Goal: Task Accomplishment & Management: Complete application form

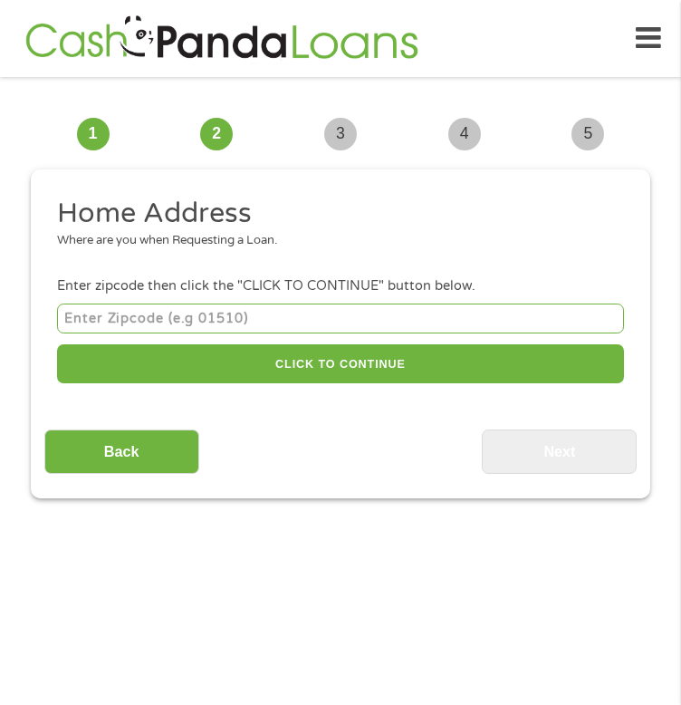
scroll to position [14, 0]
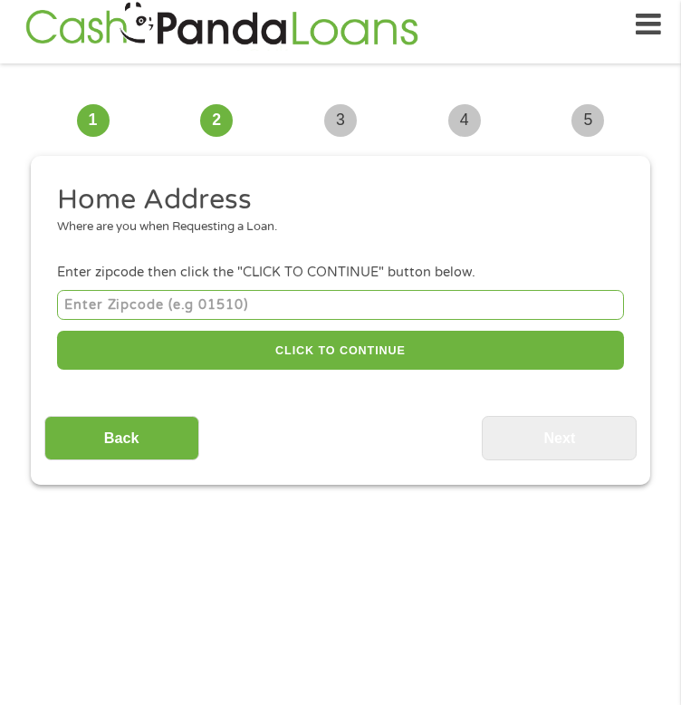
click at [65, 320] on input "number" at bounding box center [340, 305] width 567 height 30
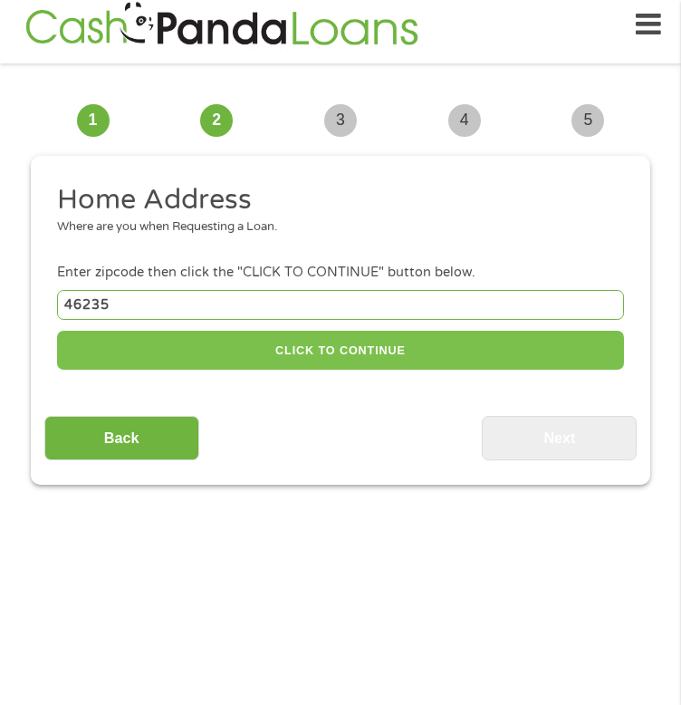
type input "46235"
click at [302, 331] on button "CLICK TO CONTINUE" at bounding box center [340, 350] width 567 height 39
type input "46235"
type input "[GEOGRAPHIC_DATA]"
select select "[US_STATE]"
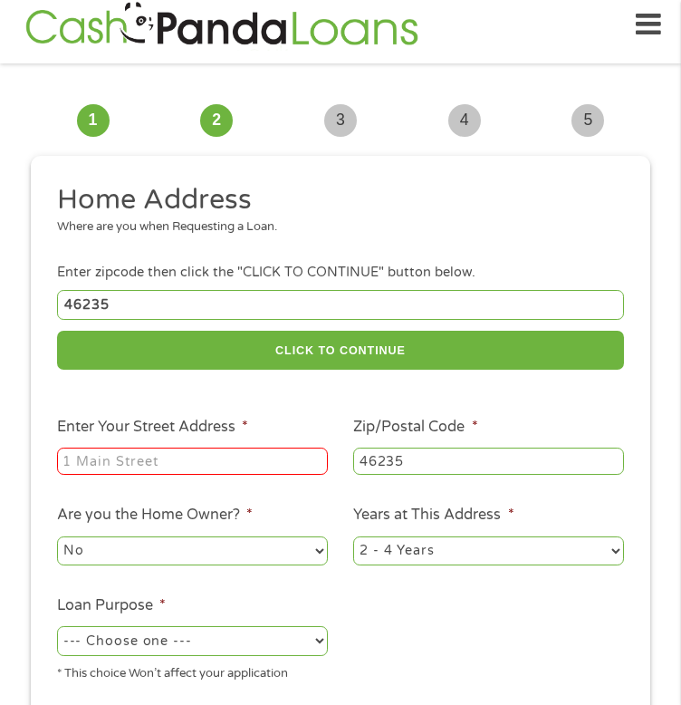
click at [133, 447] on input "Enter Your Street Address *" at bounding box center [192, 460] width 271 height 27
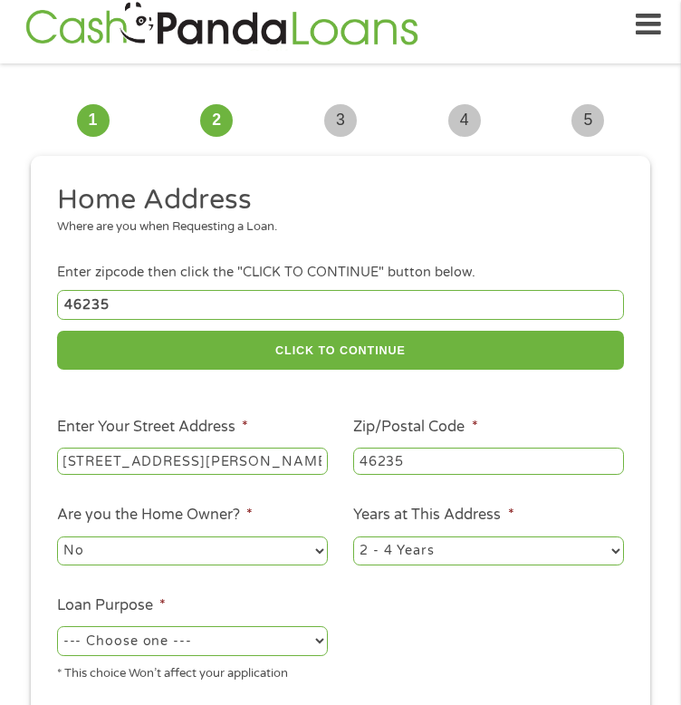
type input "[STREET_ADDRESS][PERSON_NAME]"
click at [431, 536] on select "1 Year or less 1 - 2 Years 2 - 4 Years Over 4 Years" at bounding box center [488, 550] width 271 height 29
select select "60months"
click at [353, 536] on select "1 Year or less 1 - 2 Years 2 - 4 Years Over 4 Years" at bounding box center [488, 550] width 271 height 29
click at [201, 626] on select "--- Choose one --- Pay Bills Debt Consolidation Home Improvement Major Purchase…" at bounding box center [192, 640] width 271 height 29
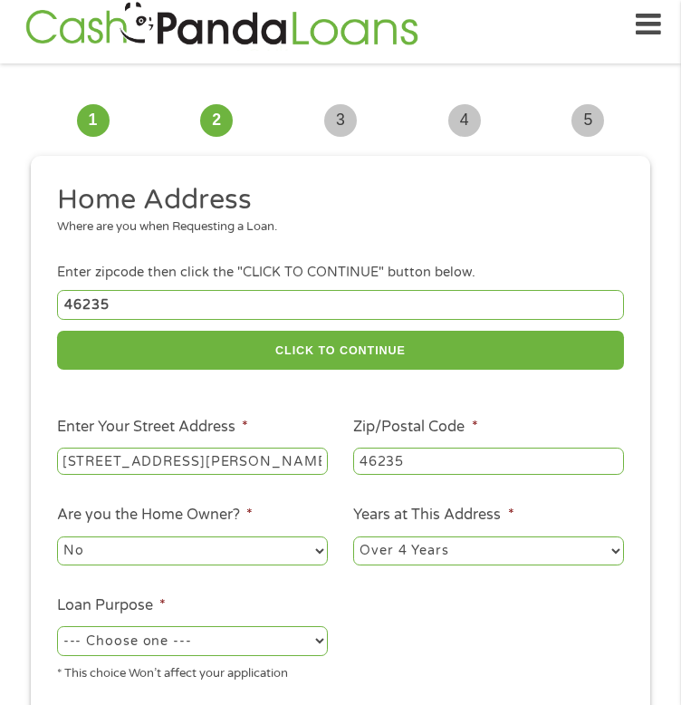
select select "paybills"
click at [57, 626] on select "--- Choose one --- Pay Bills Debt Consolidation Home Improvement Major Purchase…" at bounding box center [192, 640] width 271 height 29
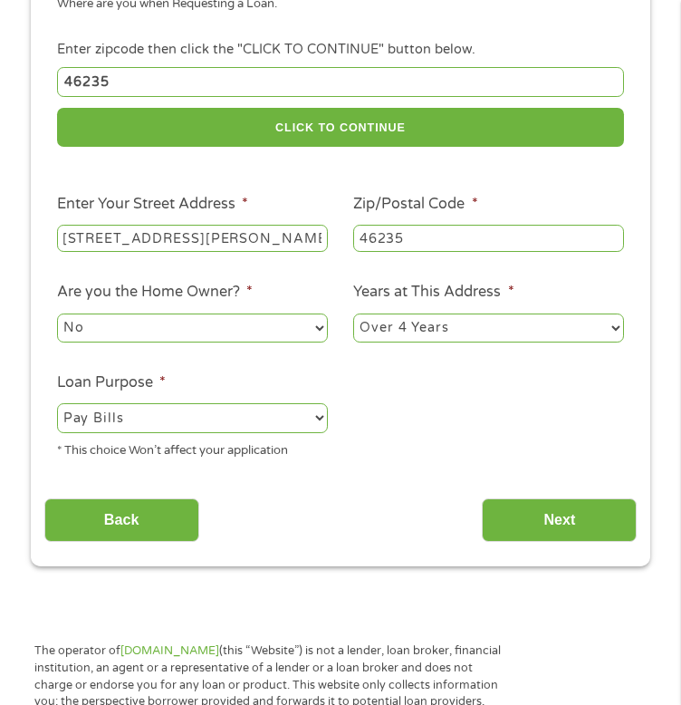
scroll to position [237, 0]
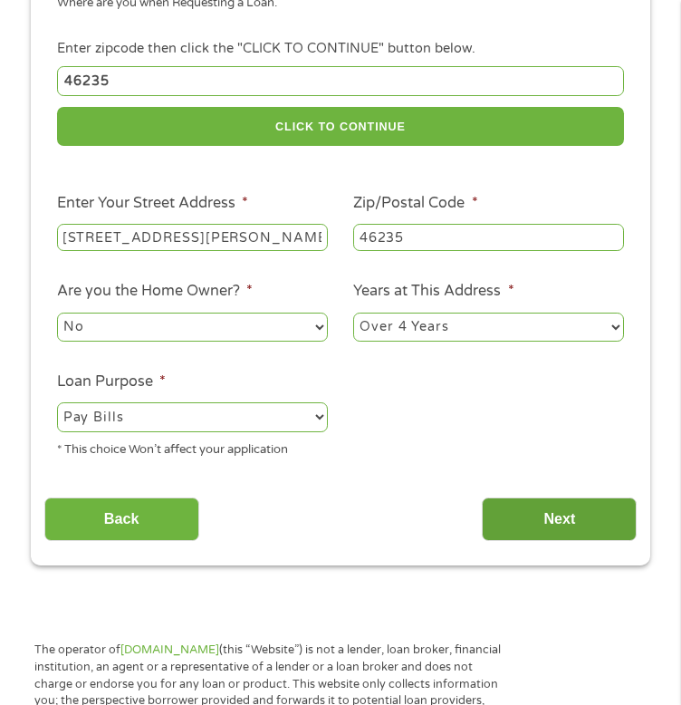
click at [520, 509] on input "Next" at bounding box center [559, 519] width 155 height 44
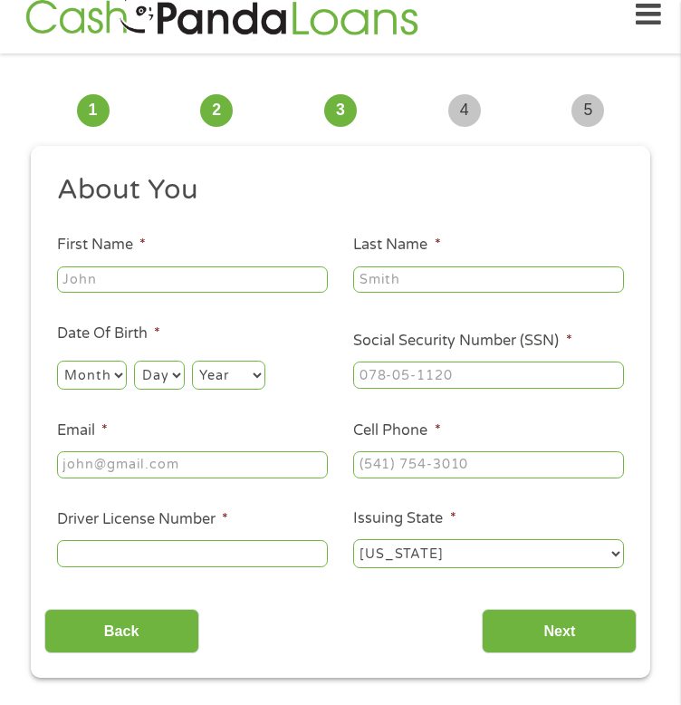
scroll to position [14, 0]
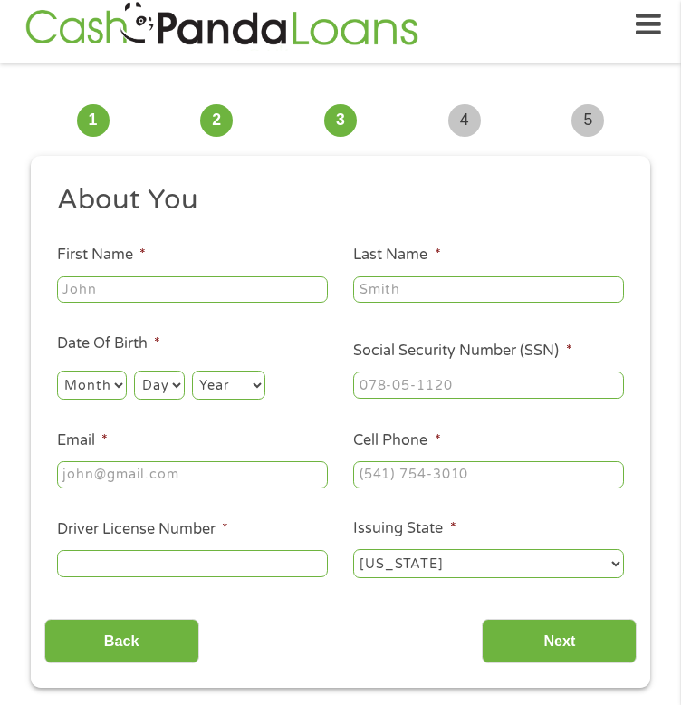
click at [112, 292] on div at bounding box center [192, 290] width 271 height 34
click at [130, 306] on div at bounding box center [192, 290] width 271 height 34
click at [132, 303] on input "First Name *" at bounding box center [192, 289] width 271 height 27
type input "[PERSON_NAME]"
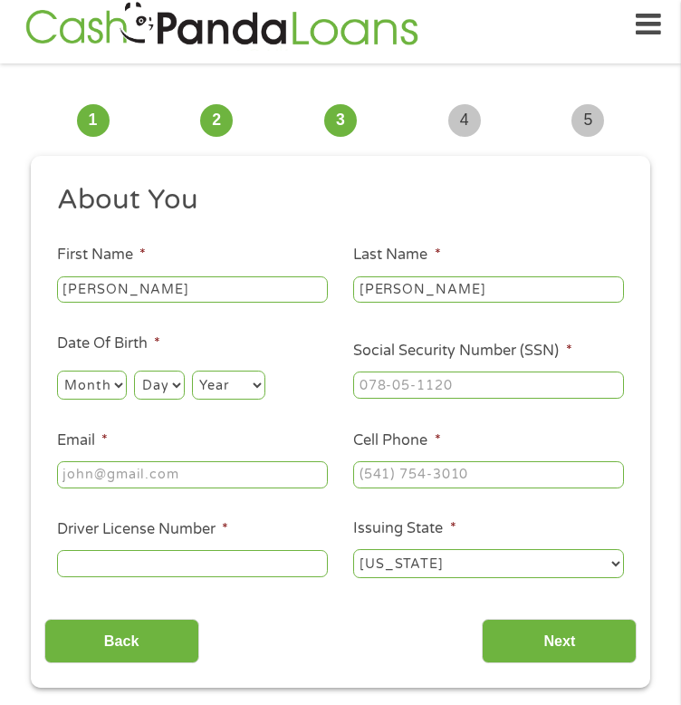
select select "5"
select select "17"
click at [113, 303] on input "[PERSON_NAME]" at bounding box center [192, 289] width 271 height 27
click at [239, 399] on select "Year [DATE] 2006 2005 2004 2003 2002 2001 2000 1999 1998 1997 1996 1995 1994 19…" at bounding box center [228, 384] width 73 height 29
select select "1987"
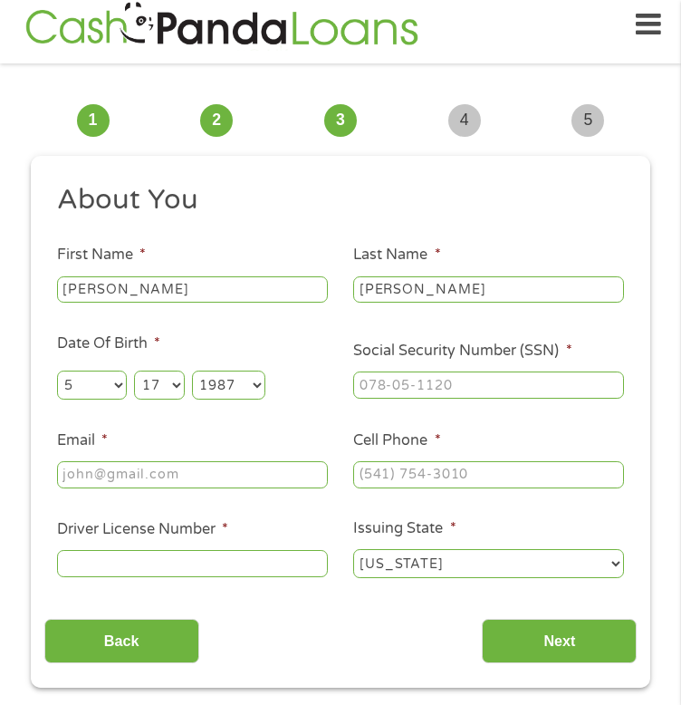
click at [193, 392] on select "Year [DATE] 2006 2005 2004 2003 2002 2001 2000 1999 1998 1997 1996 1995 1994 19…" at bounding box center [228, 384] width 73 height 29
click at [409, 398] on input "___-__-____" at bounding box center [488, 384] width 271 height 27
type input "306-98-0909"
type input "[PERSON_NAME][EMAIL_ADDRESS][DOMAIN_NAME]"
type input "[PHONE_NUMBER]"
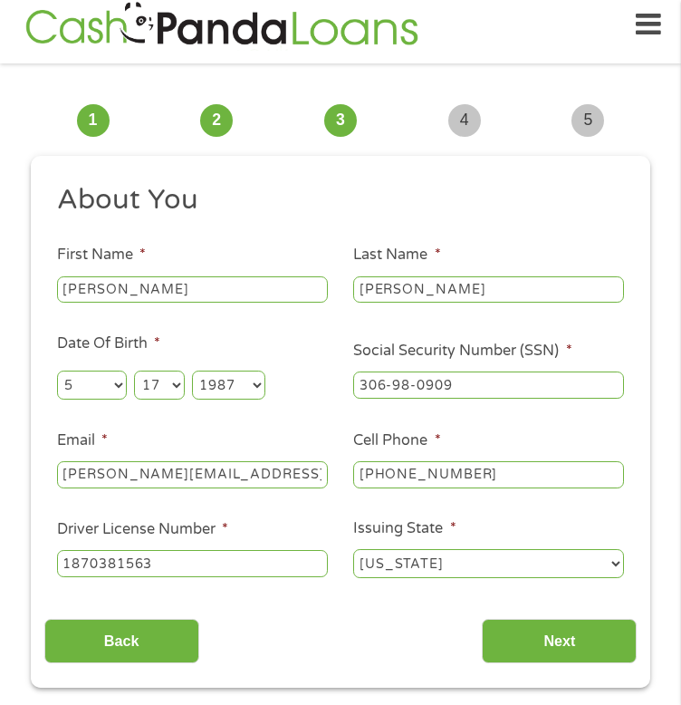
type input "1870381563"
click at [569, 660] on input "Next" at bounding box center [559, 641] width 155 height 44
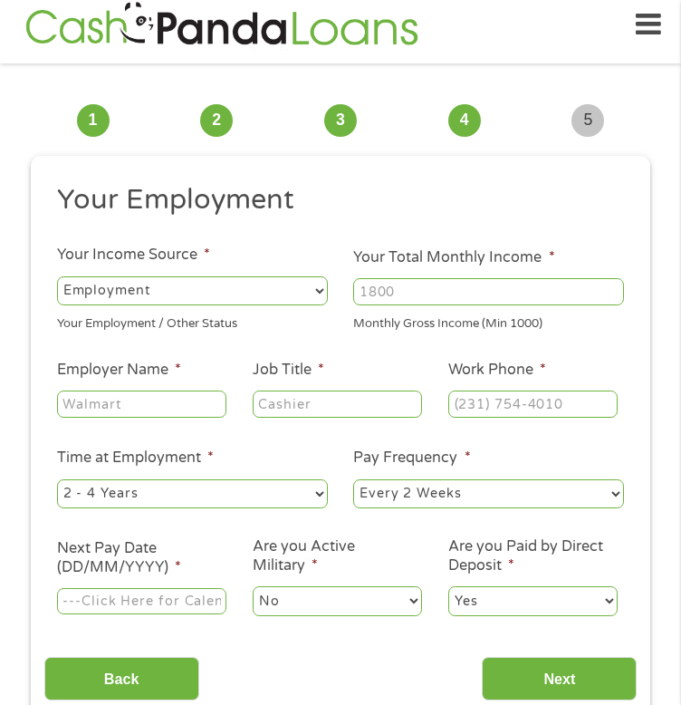
scroll to position [7, 7]
click at [475, 305] on input "Your Total Monthly Income *" at bounding box center [488, 291] width 271 height 27
type input "2500"
click at [134, 417] on input "Employer Name *" at bounding box center [141, 403] width 169 height 27
type input "Cricket"
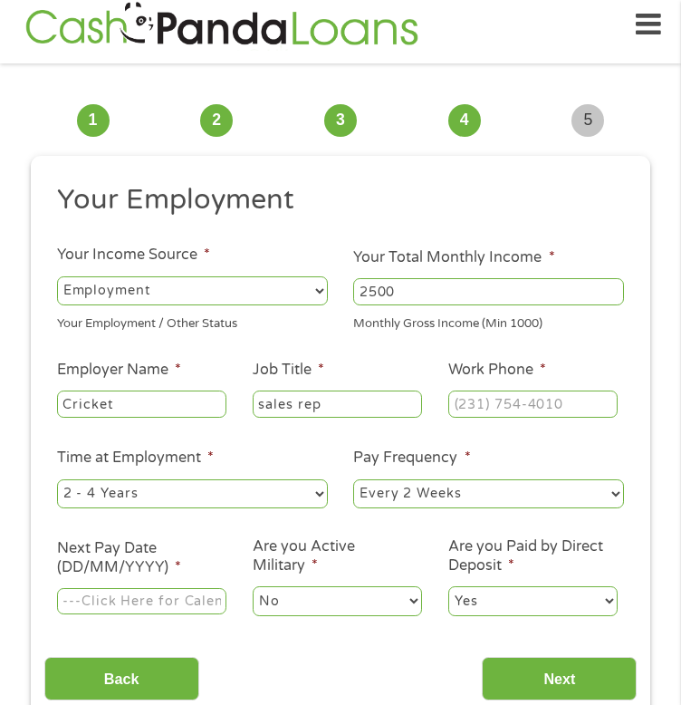
type input "sales rep"
type input "[PHONE_NUMBER]"
click at [208, 508] on select "--- Choose one --- 1 Year or less 1 - 2 Years 2 - 4 Years Over 4 Years" at bounding box center [192, 493] width 271 height 29
select select "12months"
click at [57, 502] on select "--- Choose one --- 1 Year or less 1 - 2 Years 2 - 4 Years Over 4 Years" at bounding box center [192, 493] width 271 height 29
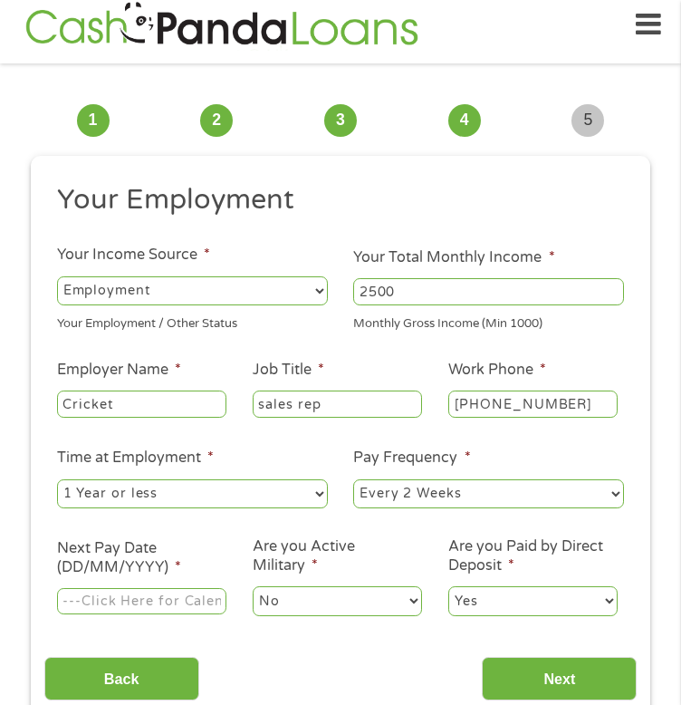
click at [409, 504] on select "--- Choose one --- Every 2 Weeks Every Week Monthly Semi-Monthly" at bounding box center [488, 493] width 271 height 29
click at [353, 502] on select "--- Choose one --- Every 2 Weeks Every Week Monthly Semi-Monthly" at bounding box center [488, 493] width 271 height 29
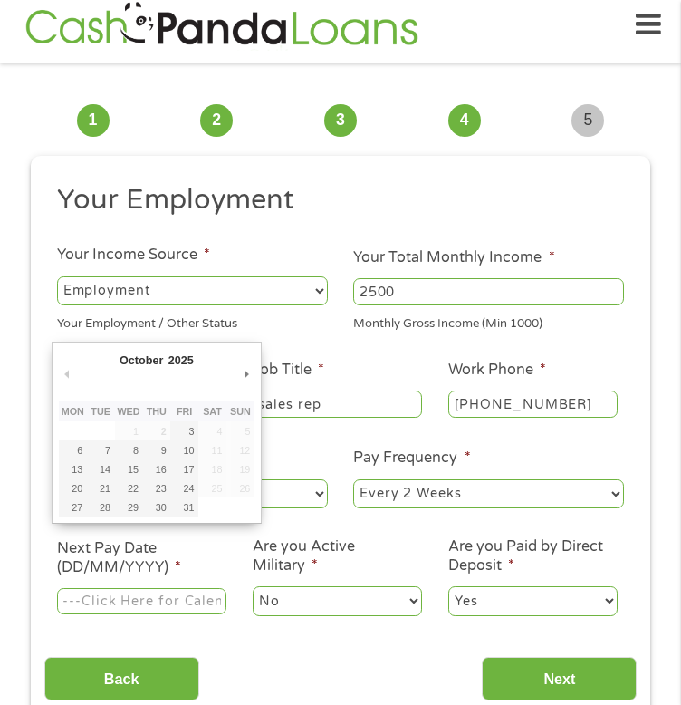
click at [102, 615] on input "Next Pay Date (DD/MM/YYYY) *" at bounding box center [141, 601] width 169 height 27
type input "[DATE]"
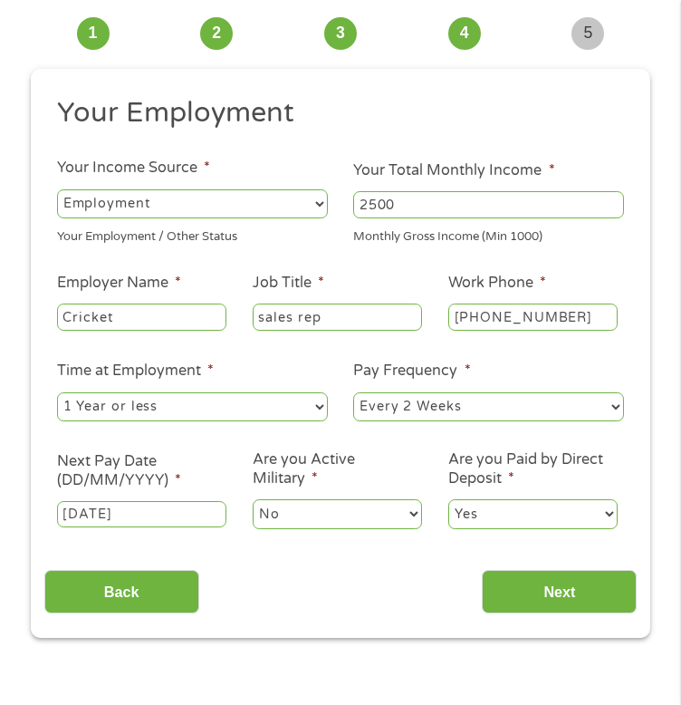
scroll to position [143, 0]
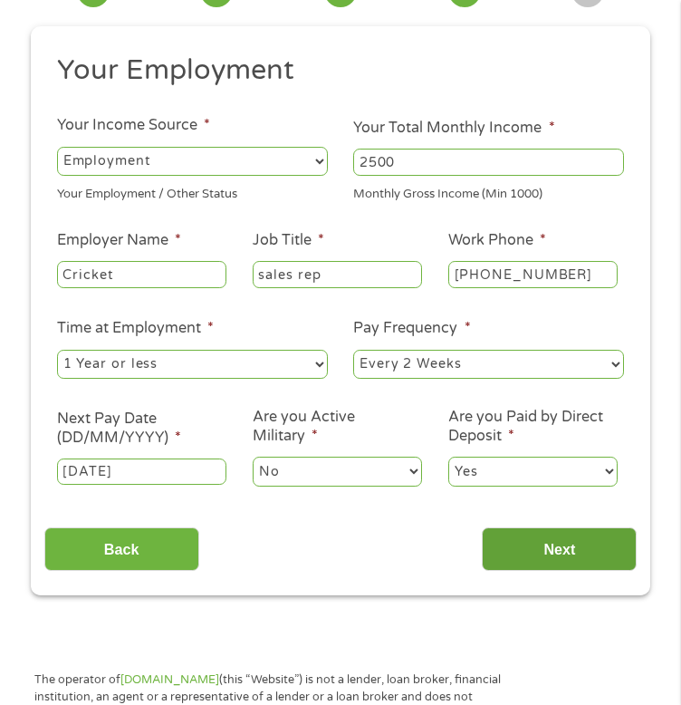
click at [529, 566] on input "Next" at bounding box center [559, 549] width 155 height 44
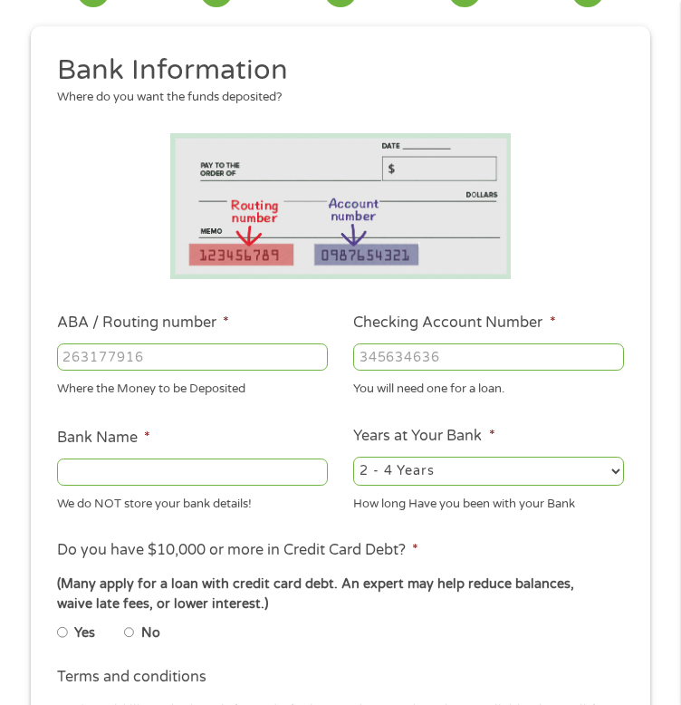
scroll to position [14, 0]
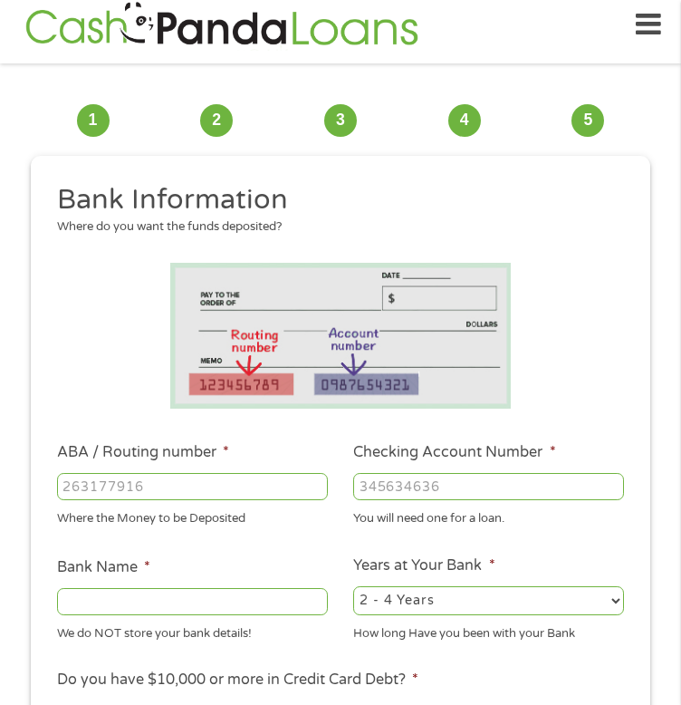
click at [128, 500] on input "ABA / Routing number *" at bounding box center [192, 486] width 271 height 27
type input "021214891"
type input "Cross River Bank"
type input "52125912152543"
select select "24months"
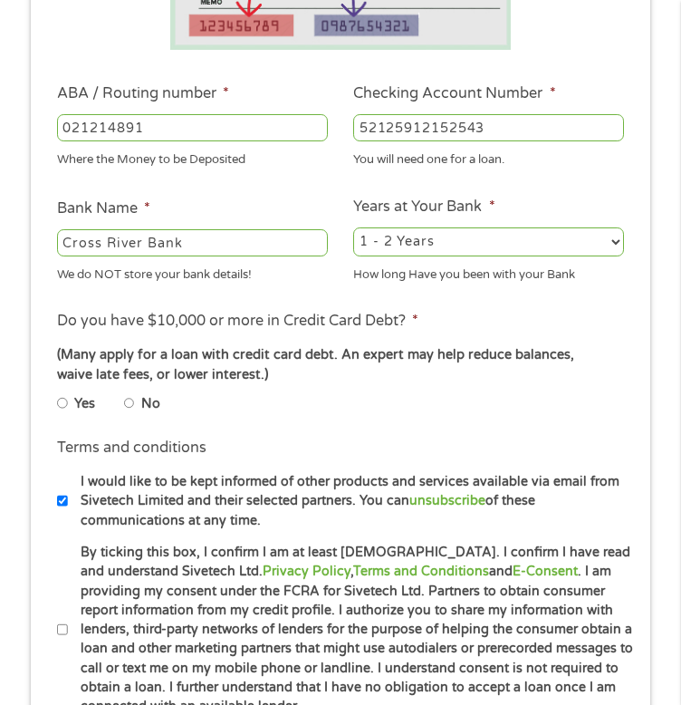
scroll to position [374, 0]
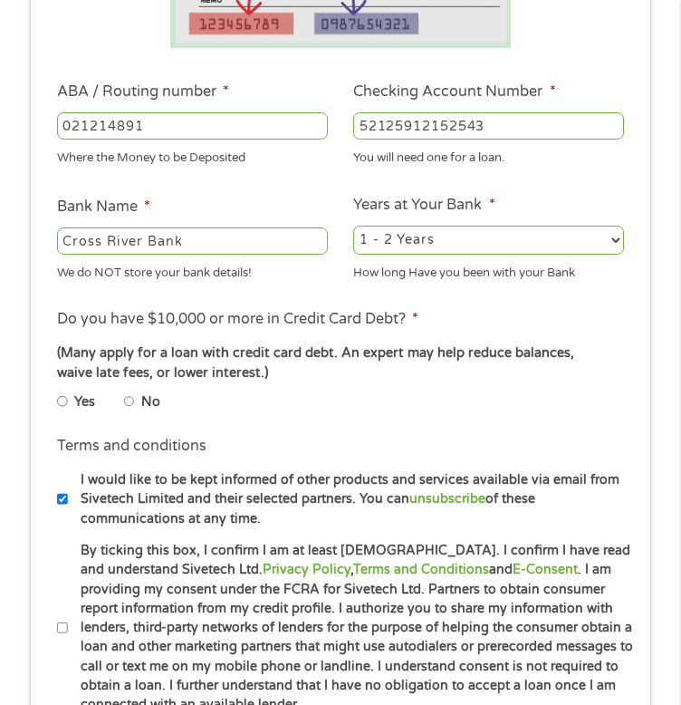
click at [120, 416] on li "Yes" at bounding box center [90, 402] width 67 height 28
click at [131, 412] on input "No" at bounding box center [129, 401] width 11 height 22
radio input "true"
click at [63, 638] on input "By ticking this box, I confirm I am at least [DEMOGRAPHIC_DATA]. I confirm I ha…" at bounding box center [62, 628] width 11 height 22
checkbox input "true"
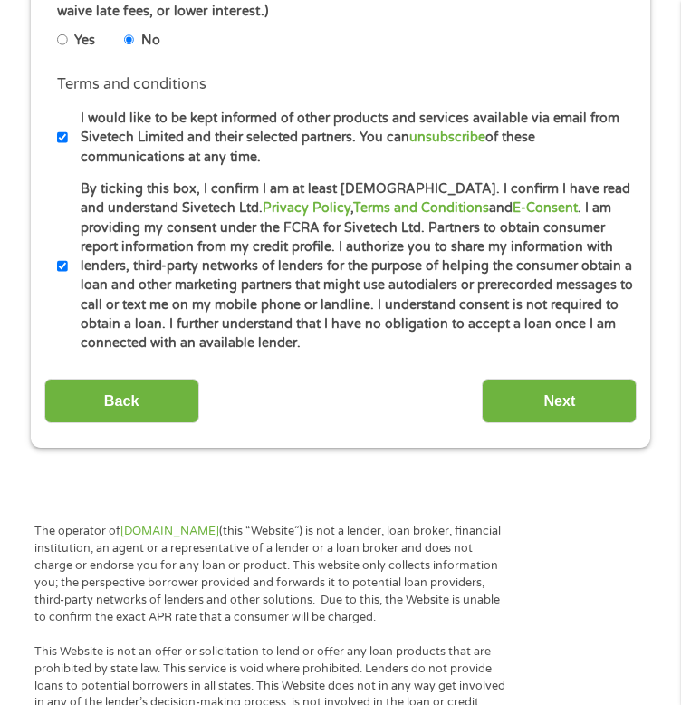
scroll to position [736, 0]
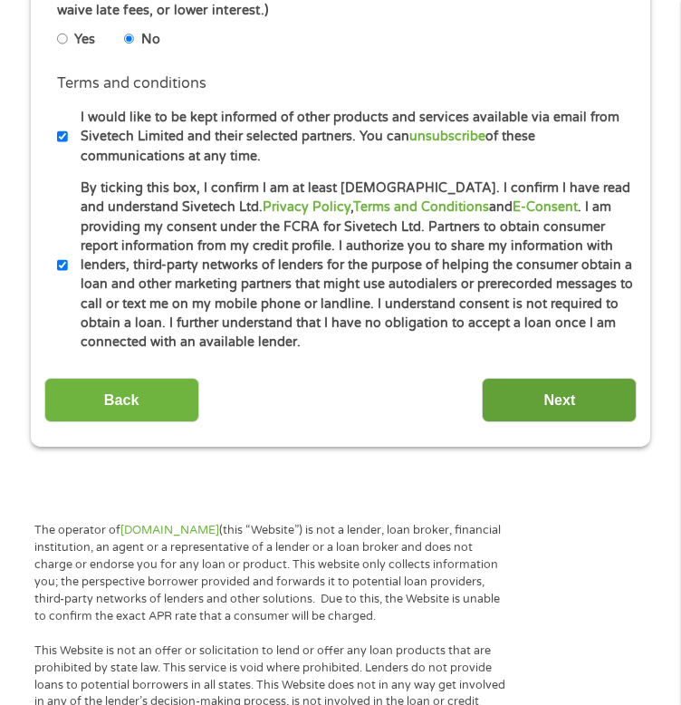
click at [561, 421] on input "Next" at bounding box center [559, 400] width 155 height 44
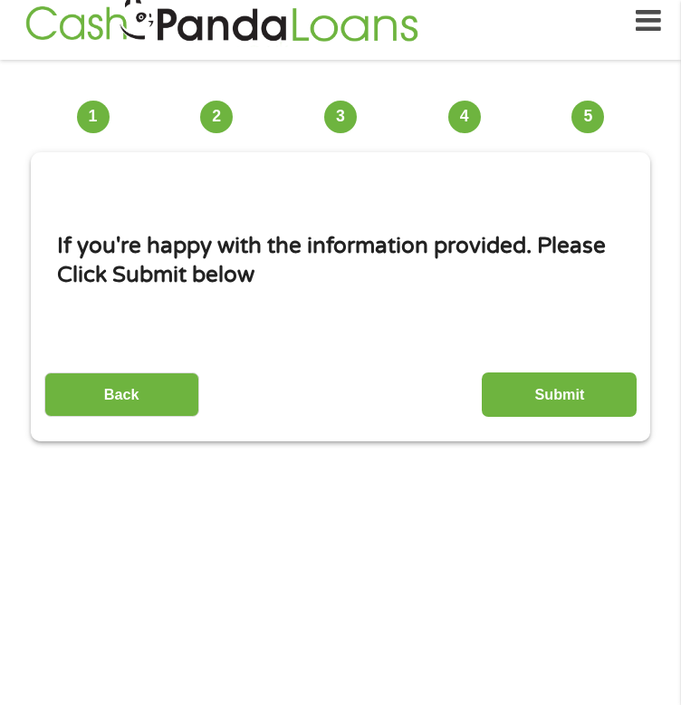
scroll to position [14, 0]
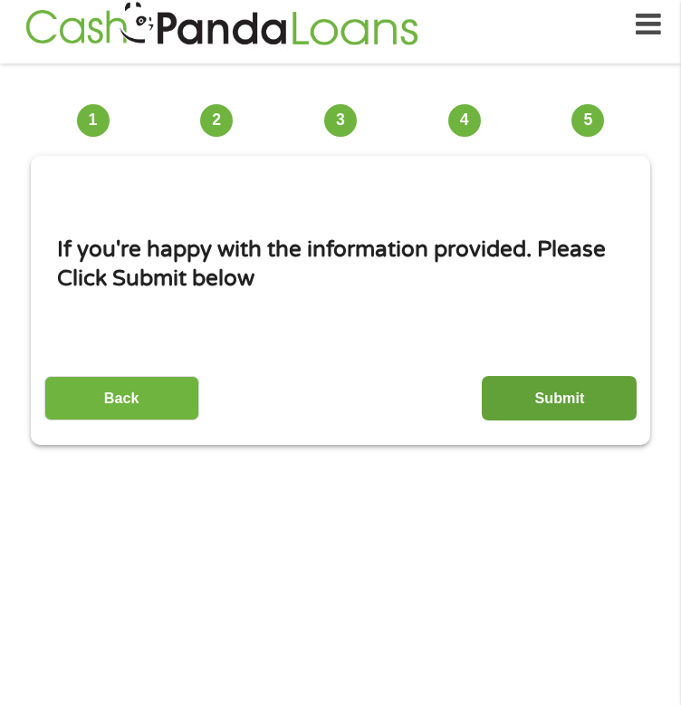
click at [579, 418] on input "Submit" at bounding box center [559, 398] width 155 height 44
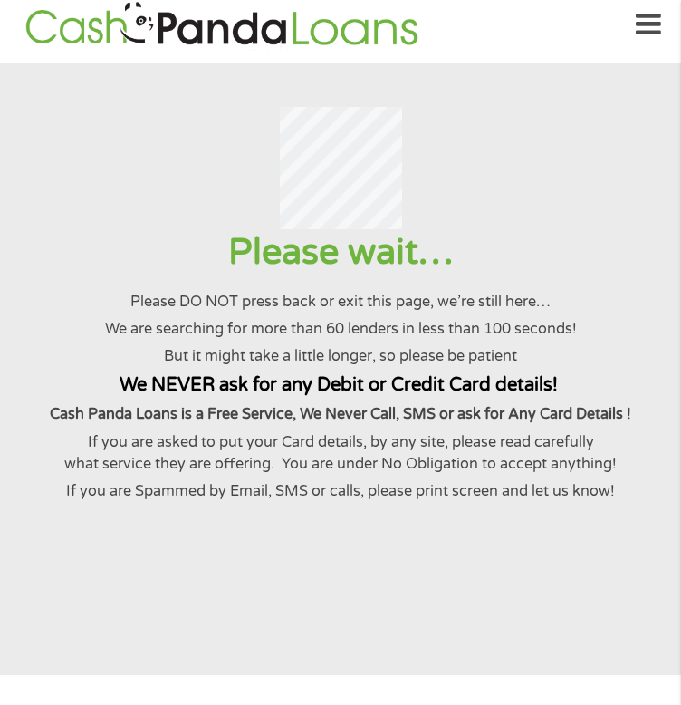
scroll to position [0, 0]
